Goal: Information Seeking & Learning: Learn about a topic

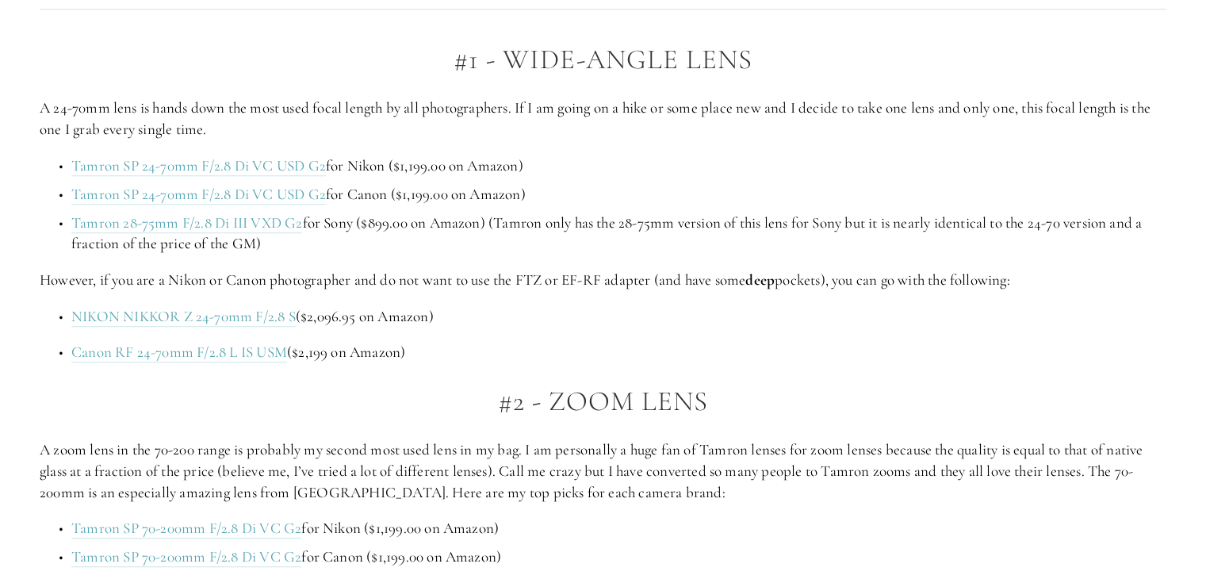
scroll to position [1080, 0]
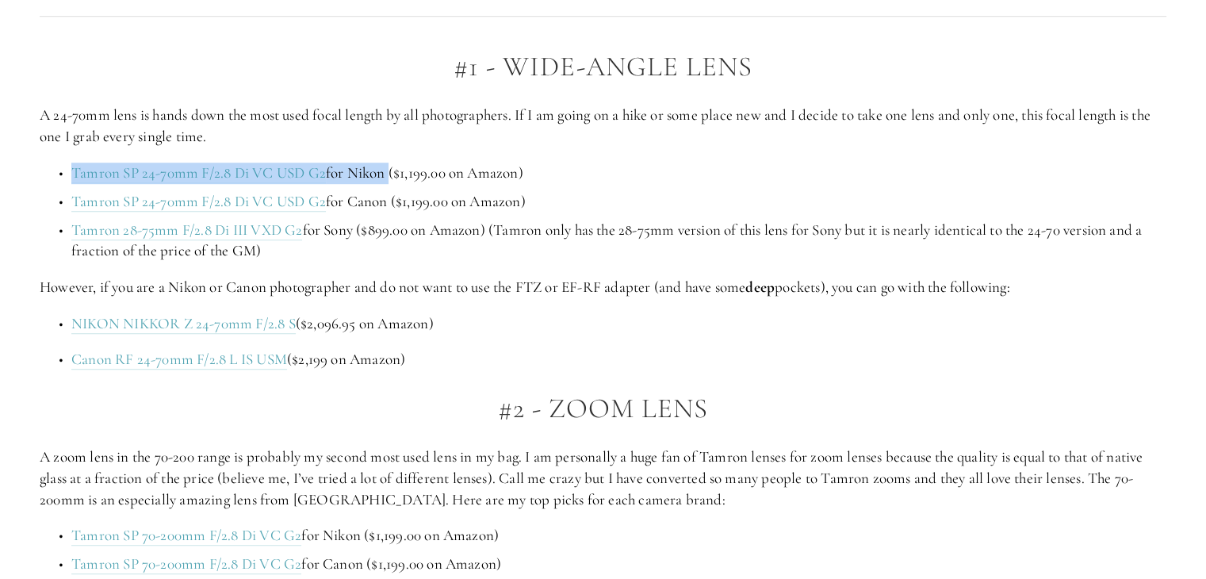
drag, startPoint x: 67, startPoint y: 167, endPoint x: 389, endPoint y: 172, distance: 322.1
click at [389, 172] on p "Tamron SP 24-70mm F/2.8 Di VC USD G2 for Nikon ($1,199.00 on Amazon)" at bounding box center [618, 173] width 1095 height 21
copy p "Tamron SP 24-70mm F/2.8 Di VC USD G2 for Nikon"
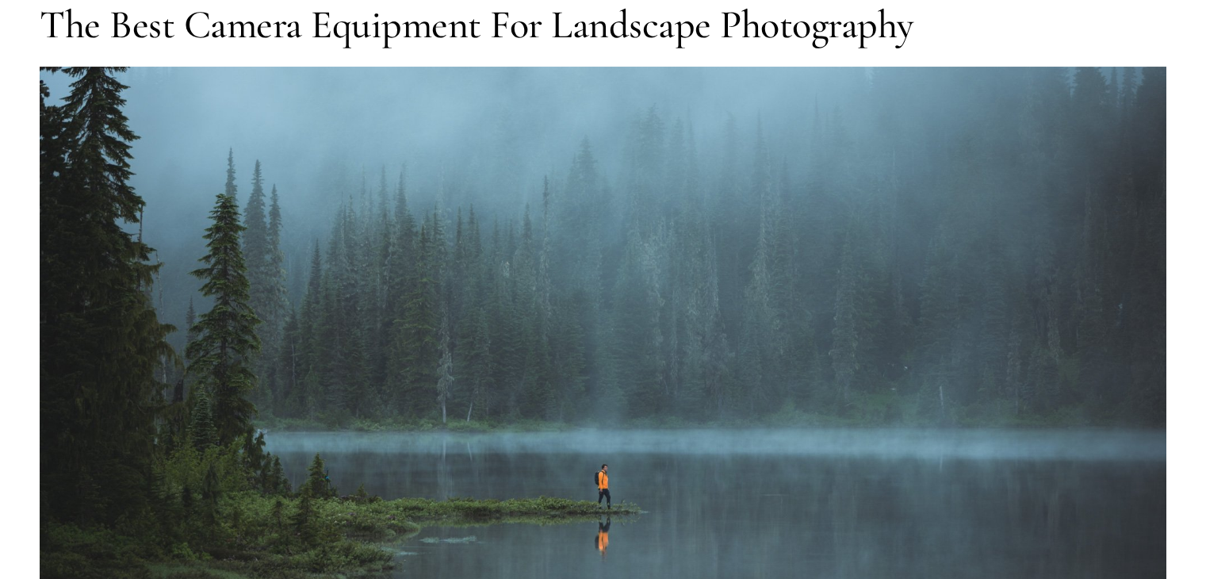
scroll to position [0, 0]
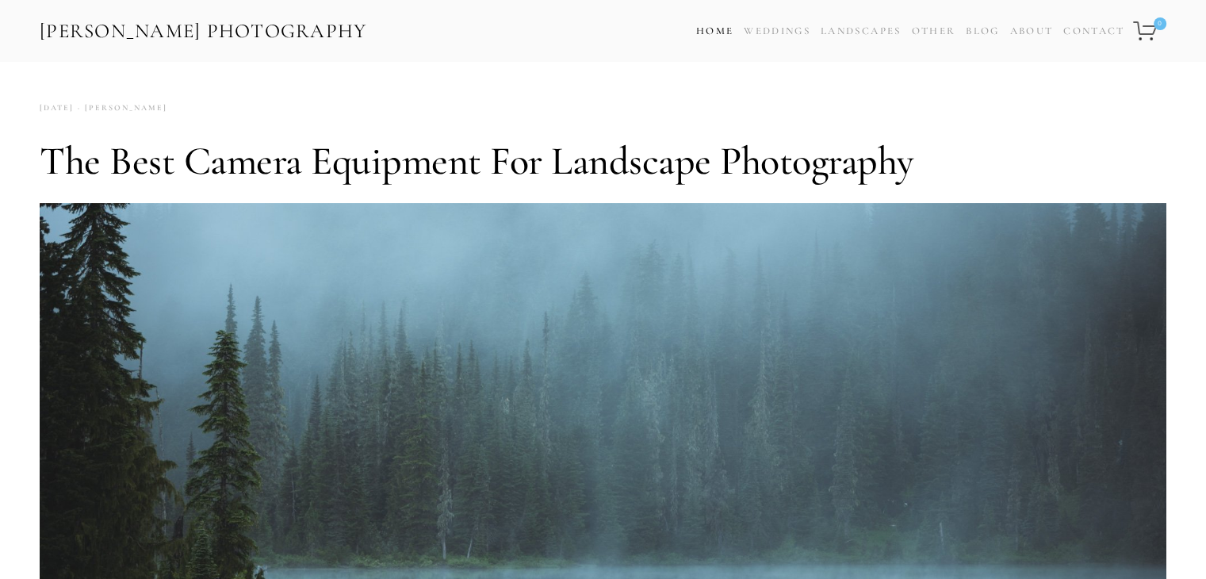
click at [720, 33] on link "Home" at bounding box center [714, 31] width 37 height 23
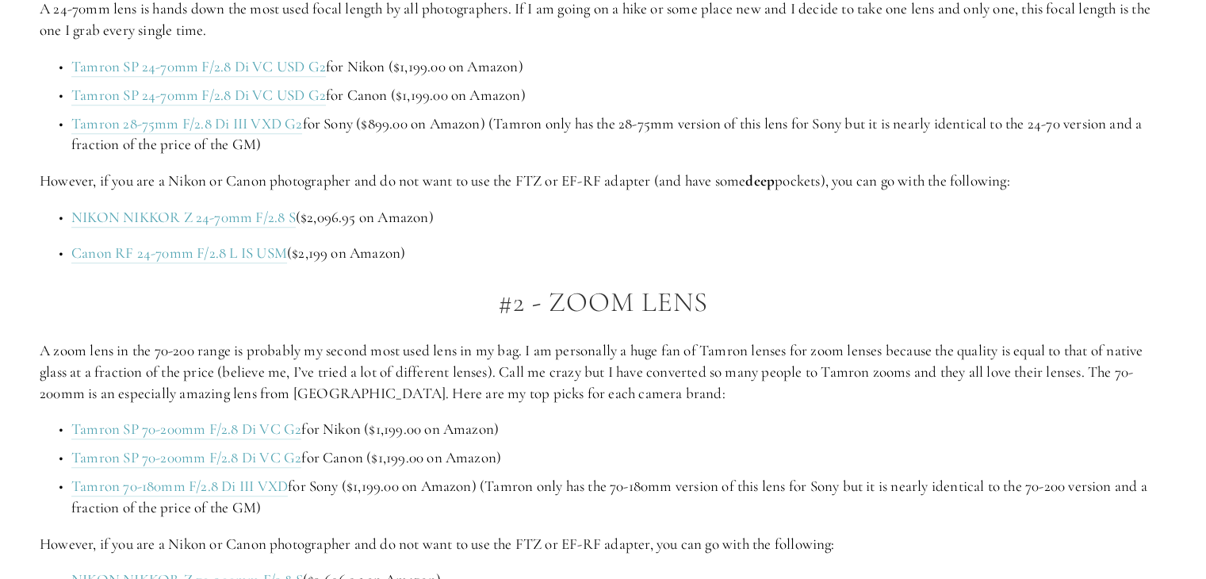
scroll to position [1191, 0]
